Goal: Task Accomplishment & Management: Manage account settings

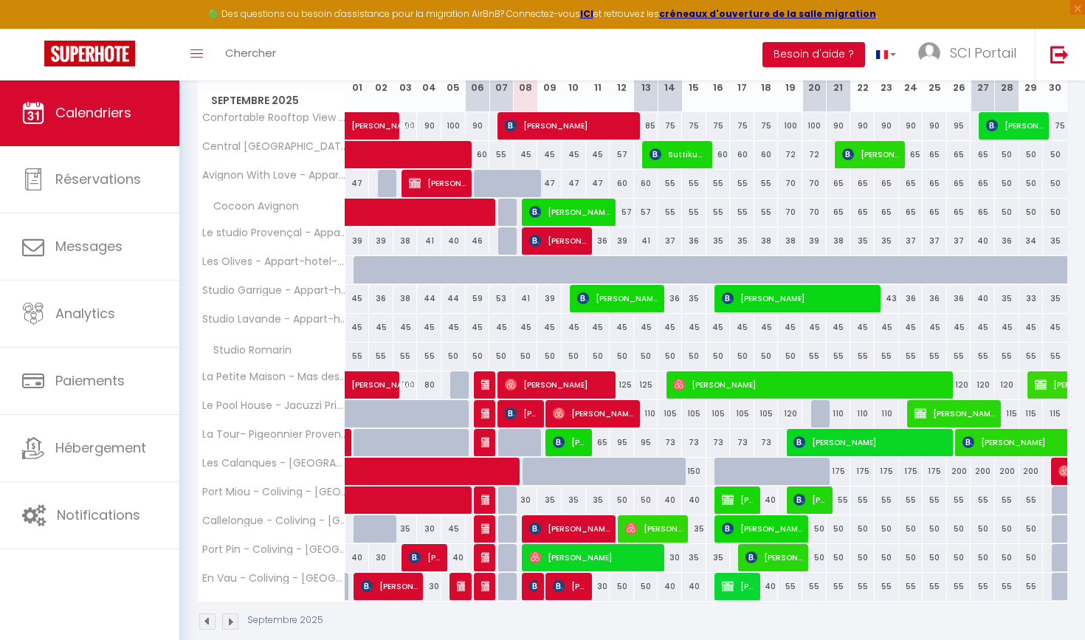
scroll to position [224, 0]
click at [421, 496] on span at bounding box center [446, 500] width 170 height 28
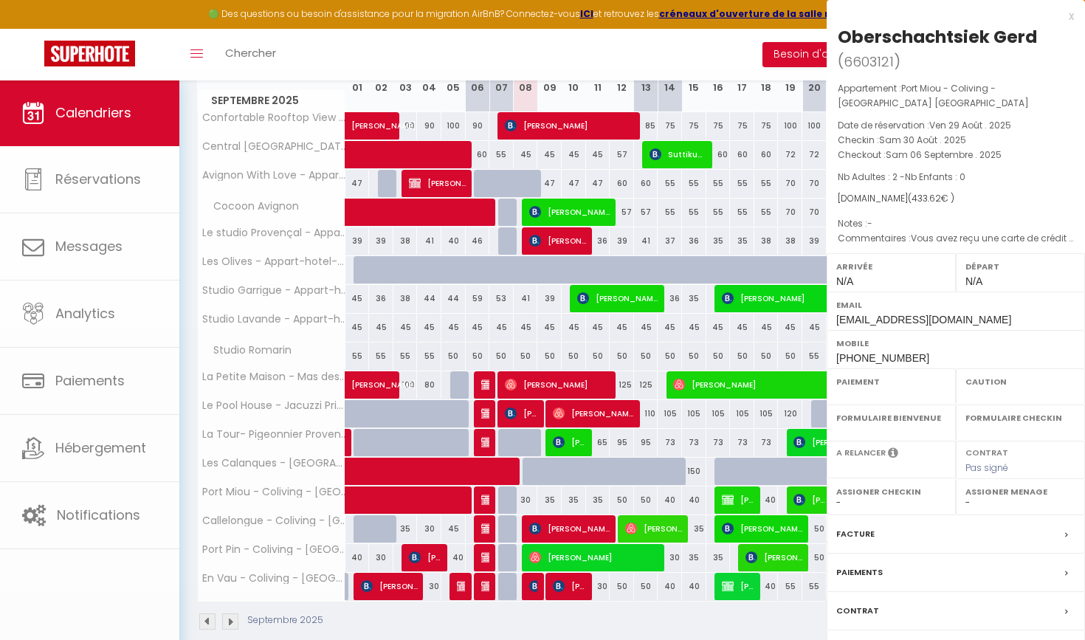
select select "OK"
select select "0"
select select "1"
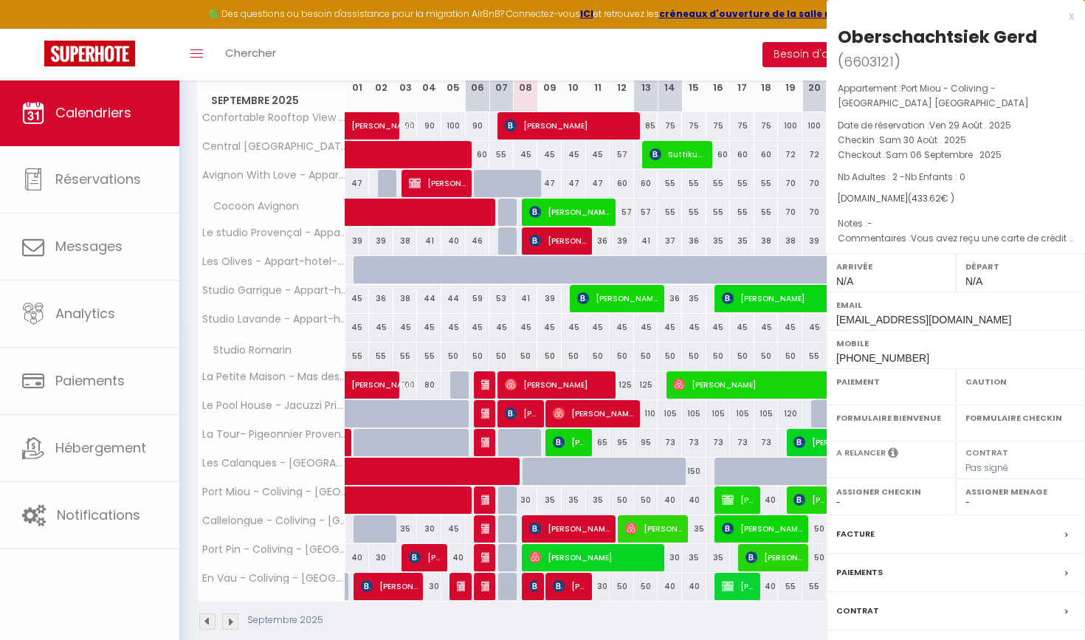
select select
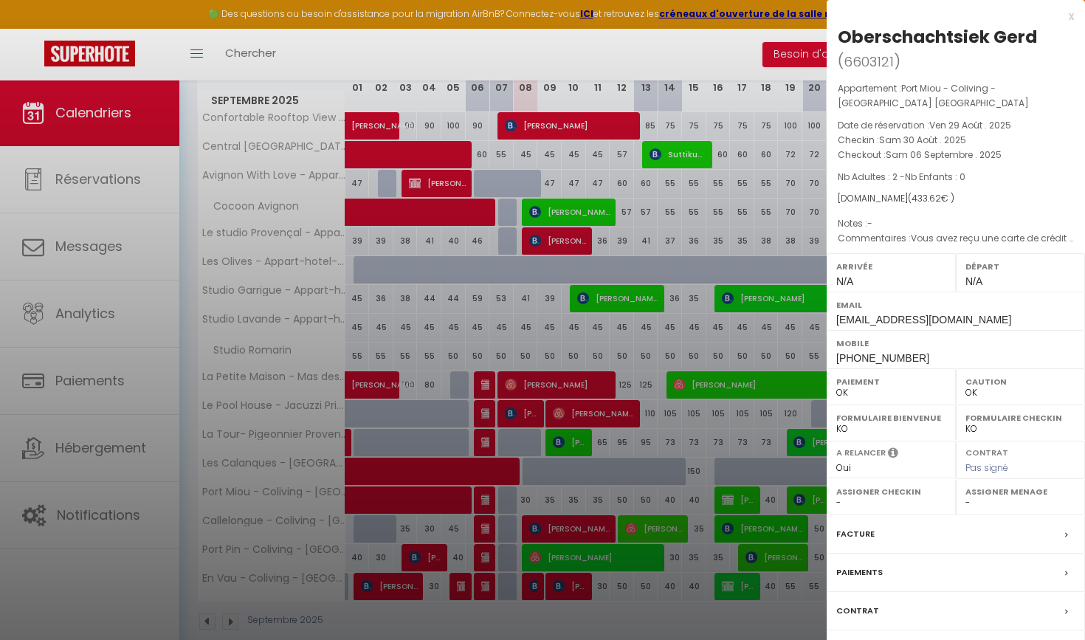
click at [405, 464] on div at bounding box center [542, 320] width 1085 height 640
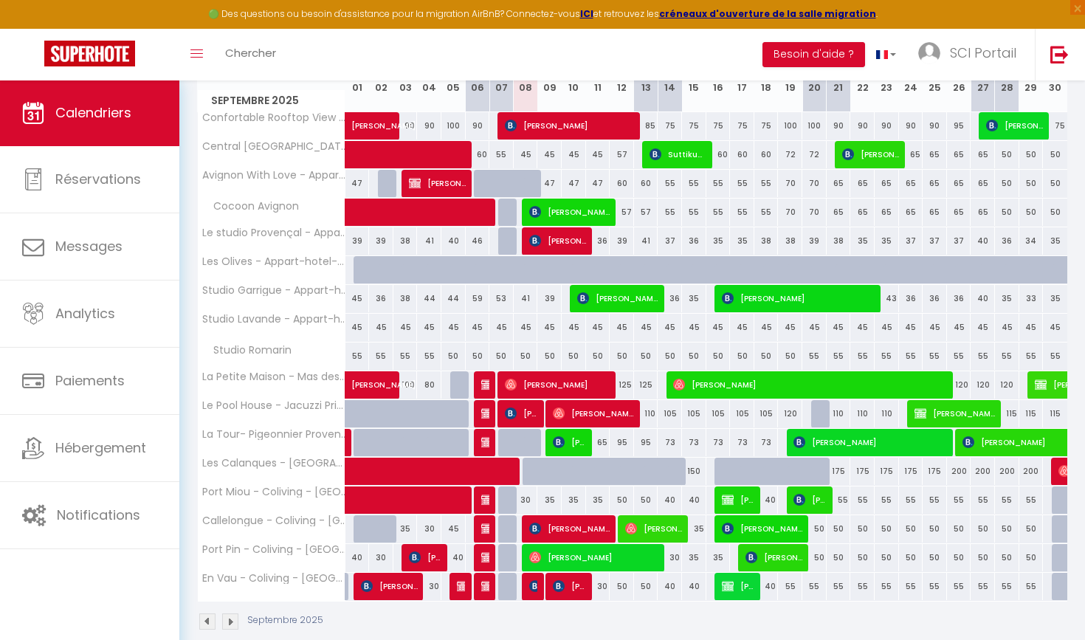
click at [405, 464] on span at bounding box center [480, 472] width 238 height 28
select select "KO"
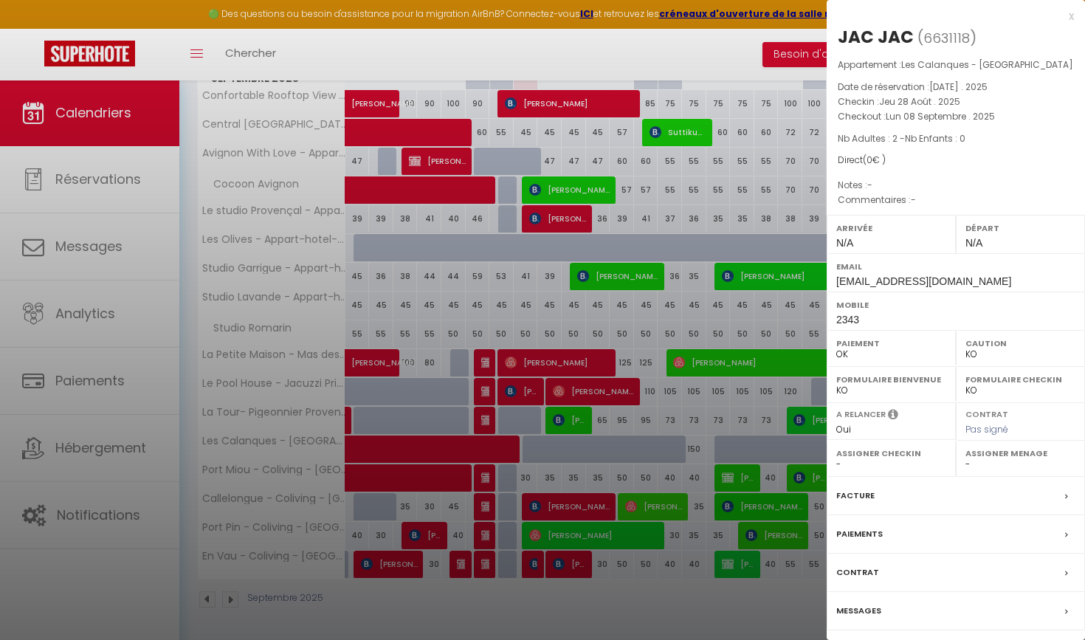
scroll to position [245, 0]
click at [1068, 10] on div "x" at bounding box center [950, 16] width 247 height 18
